Goal: Transaction & Acquisition: Subscribe to service/newsletter

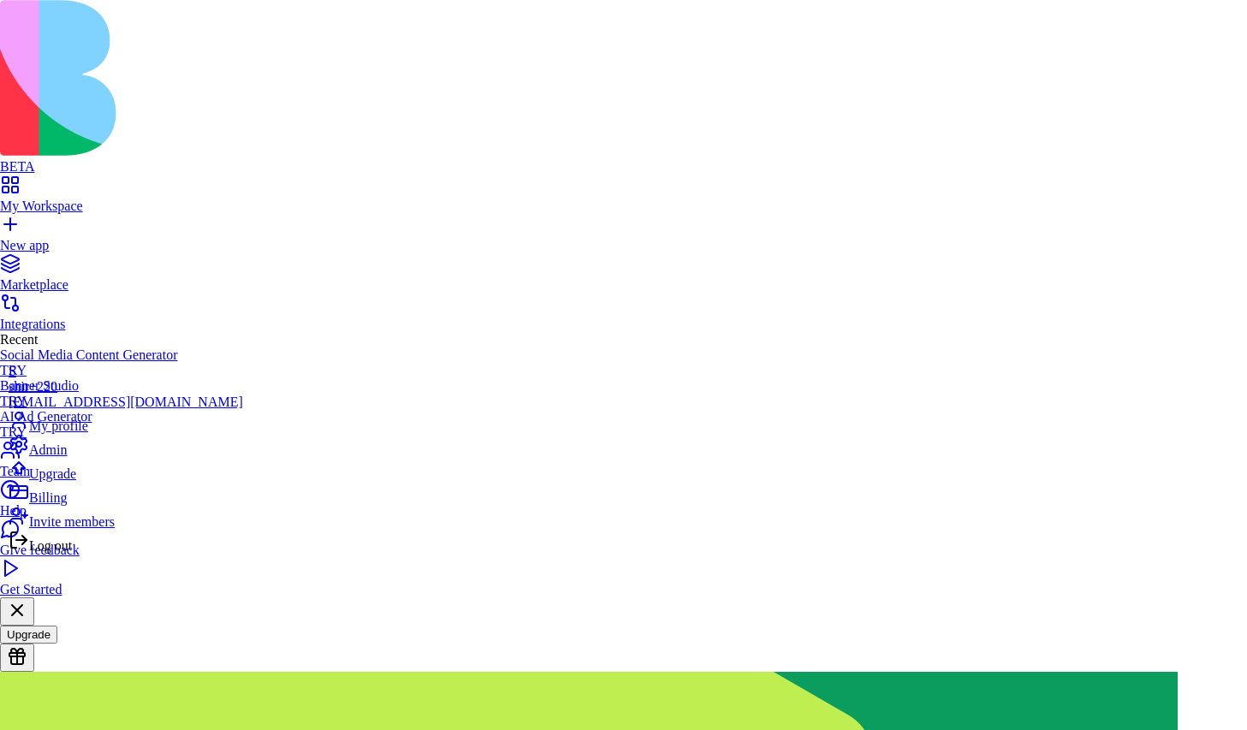
click at [81, 506] on div "Billing" at bounding box center [126, 494] width 234 height 24
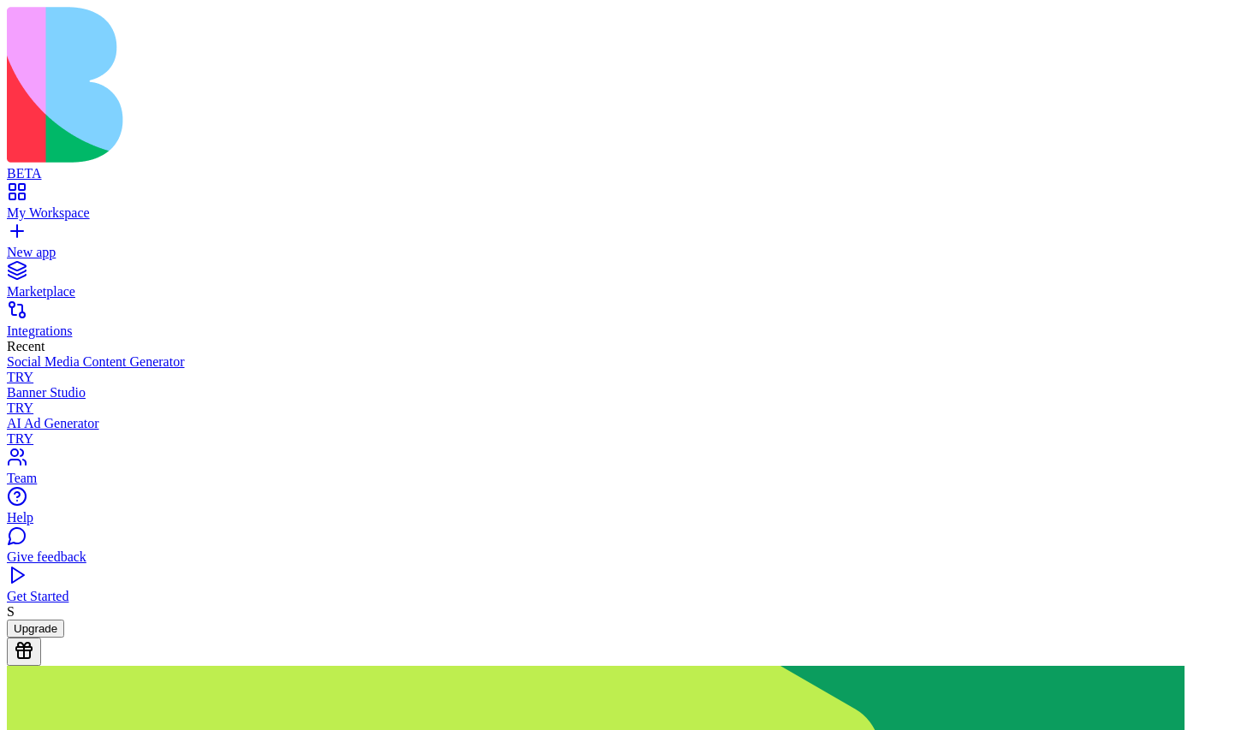
click at [64, 637] on button "Upgrade" at bounding box center [35, 628] width 57 height 18
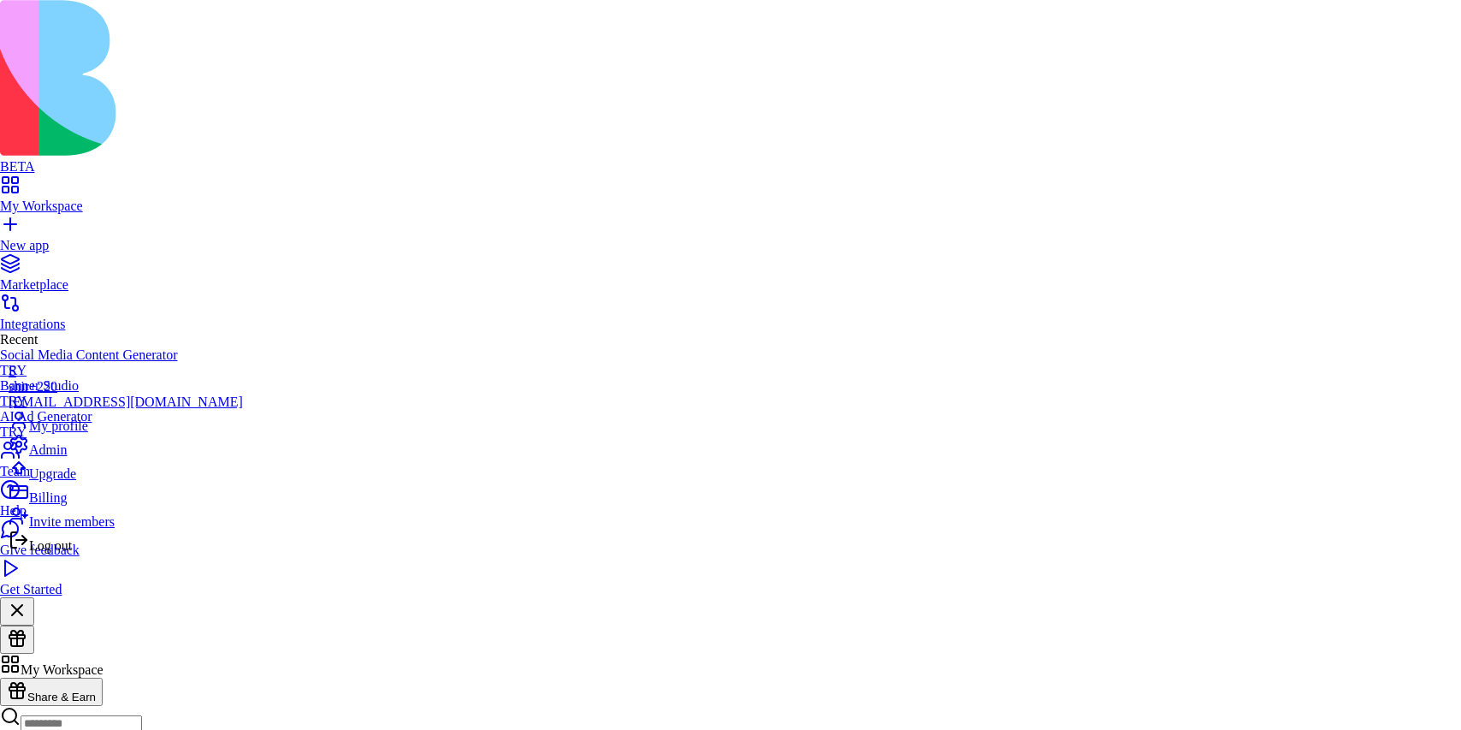
click at [55, 505] on span "Billing" at bounding box center [48, 497] width 38 height 15
click at [110, 482] on div "Upgrade" at bounding box center [126, 470] width 234 height 24
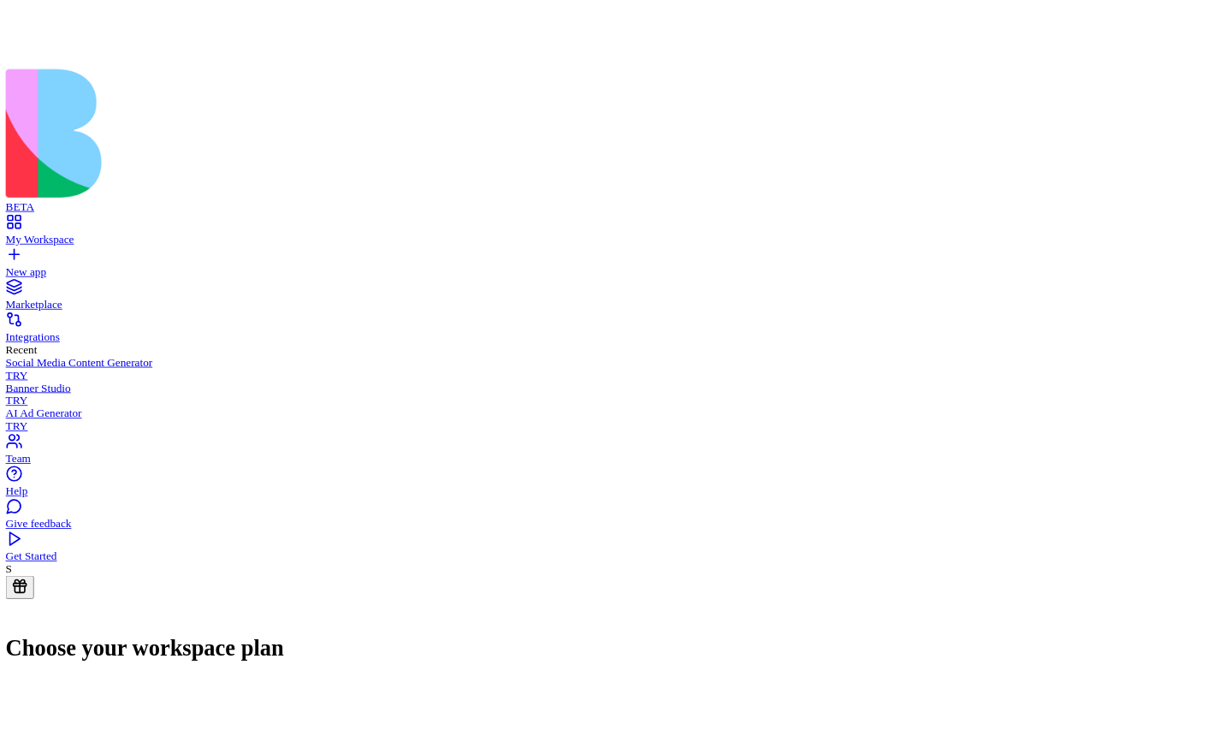
scroll to position [40, 0]
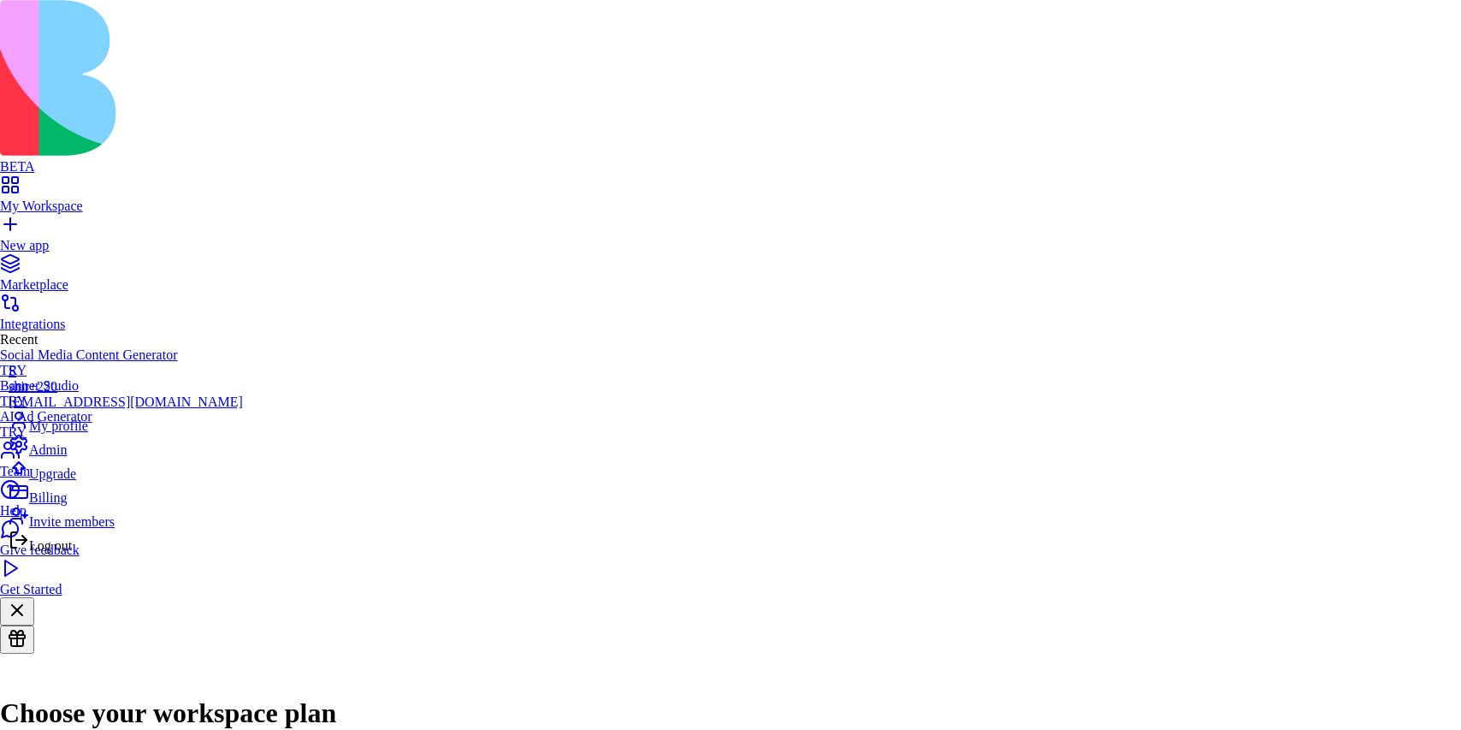
click at [67, 505] on span "Billing" at bounding box center [48, 497] width 38 height 15
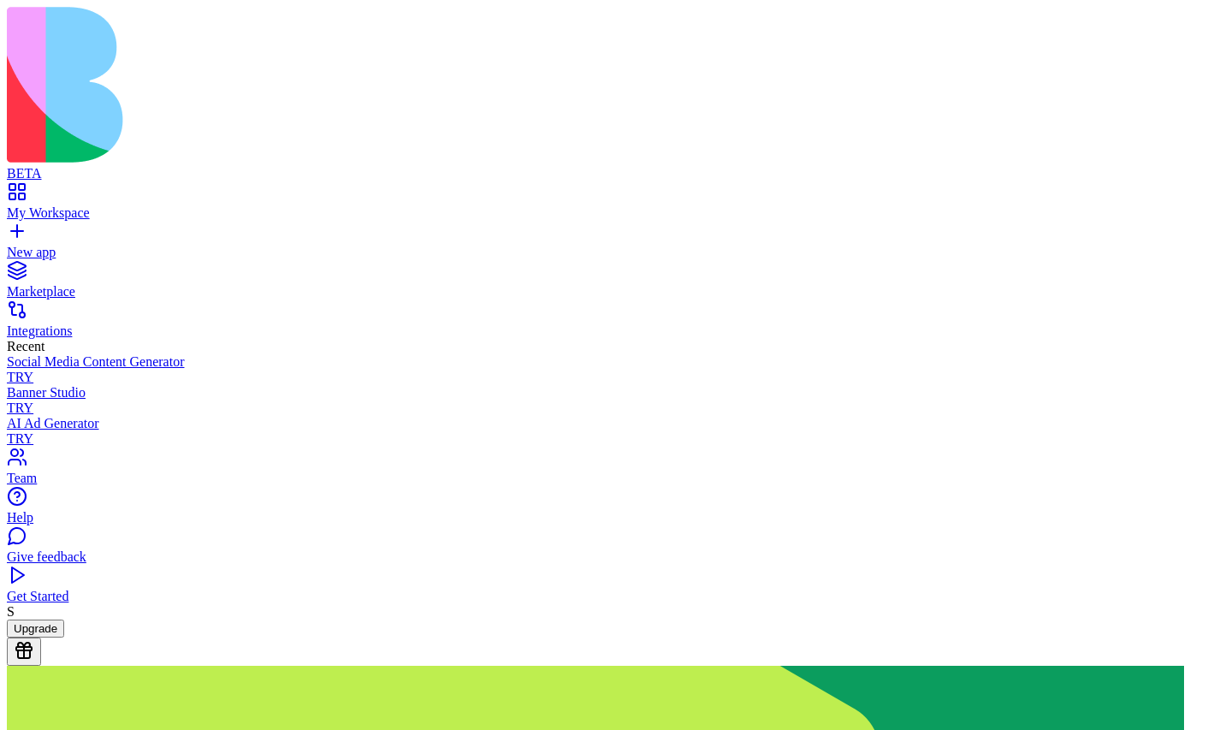
scroll to position [1, 0]
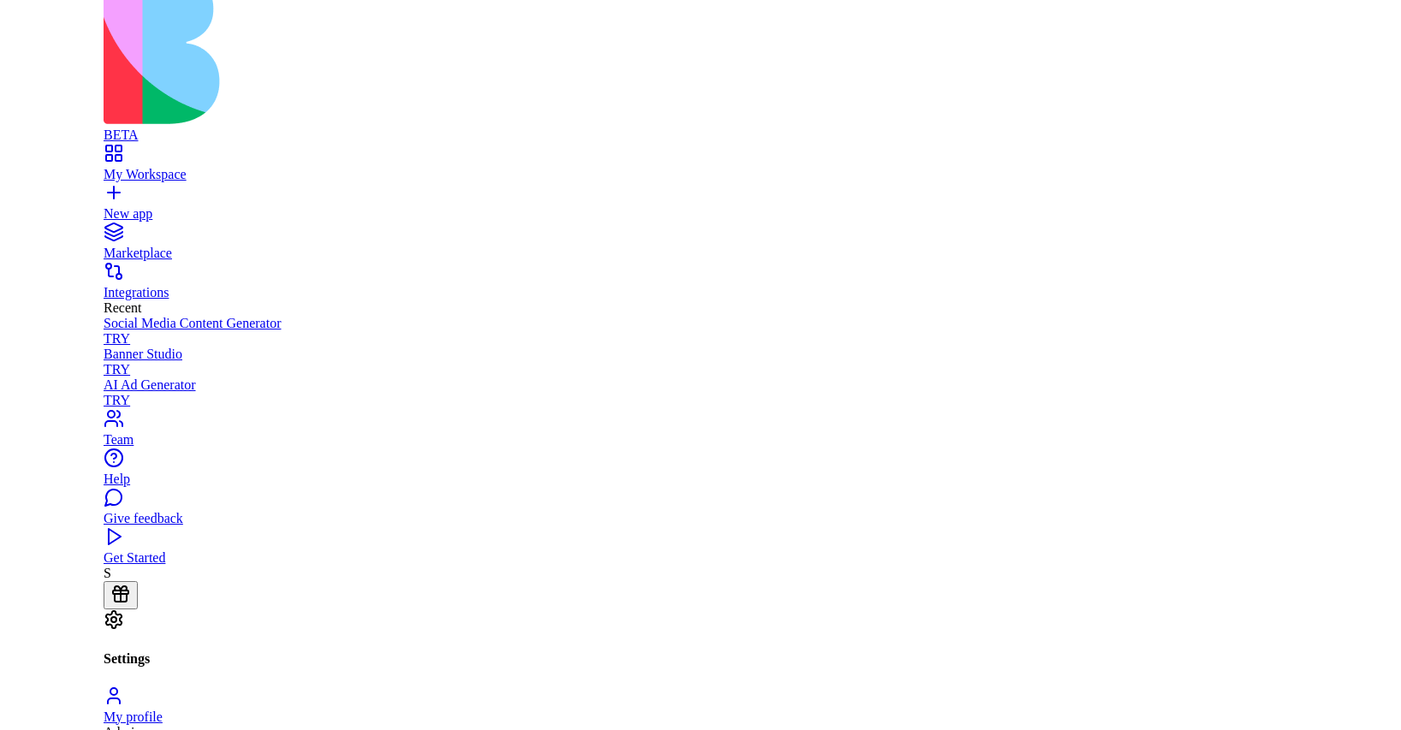
scroll to position [55, 0]
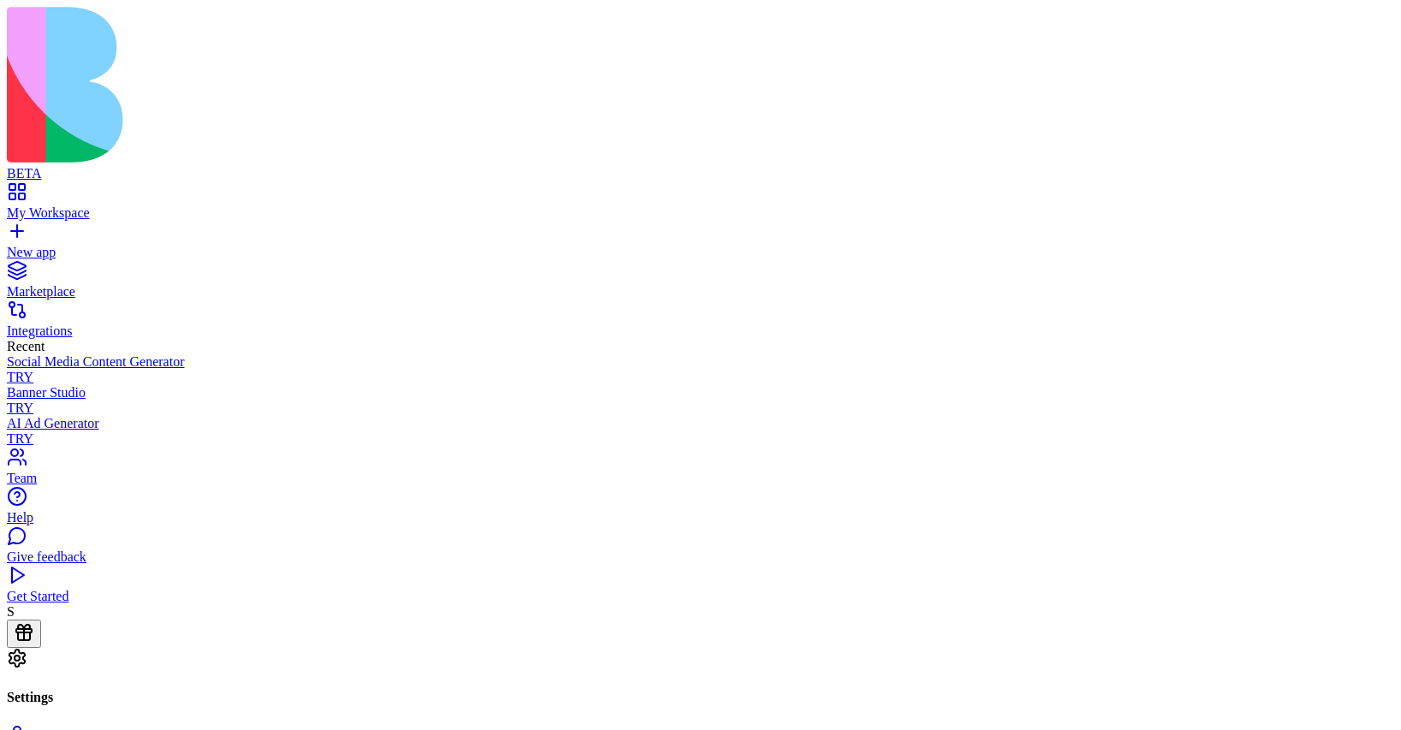
scroll to position [55, 0]
